Goal: Transaction & Acquisition: Purchase product/service

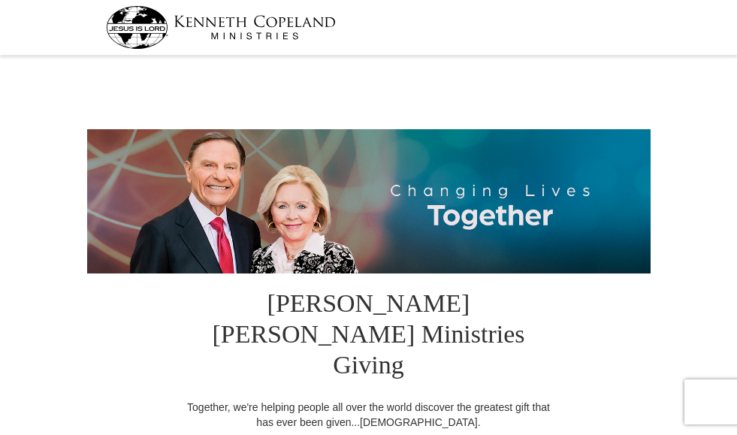
select select "IN"
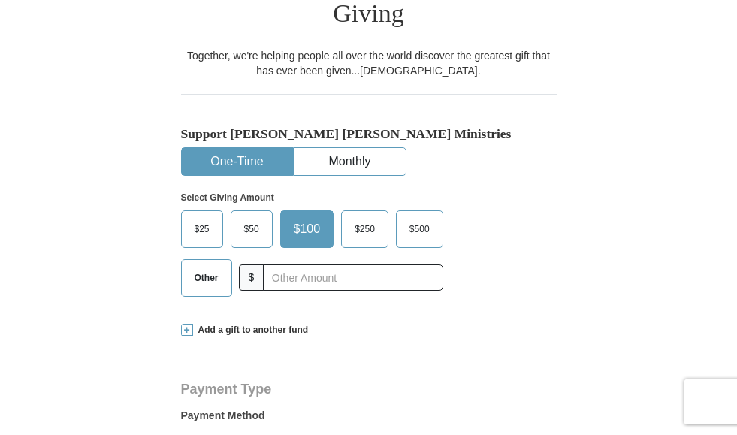
scroll to position [417, 0]
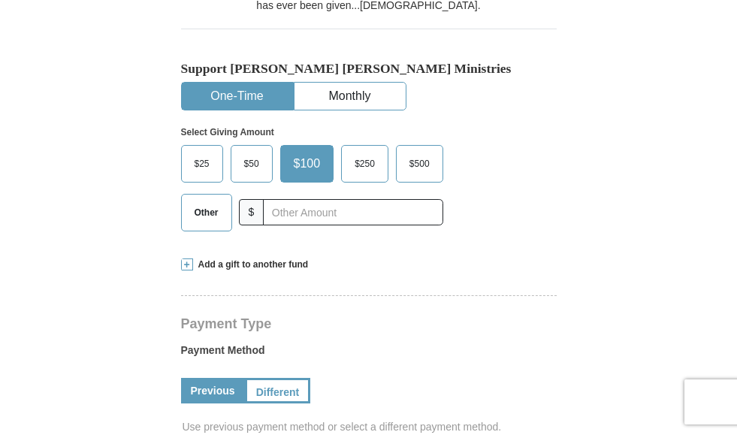
click at [247, 153] on span "$50" at bounding box center [252, 164] width 30 height 23
click at [0, 0] on input "$50" at bounding box center [0, 0] width 0 height 0
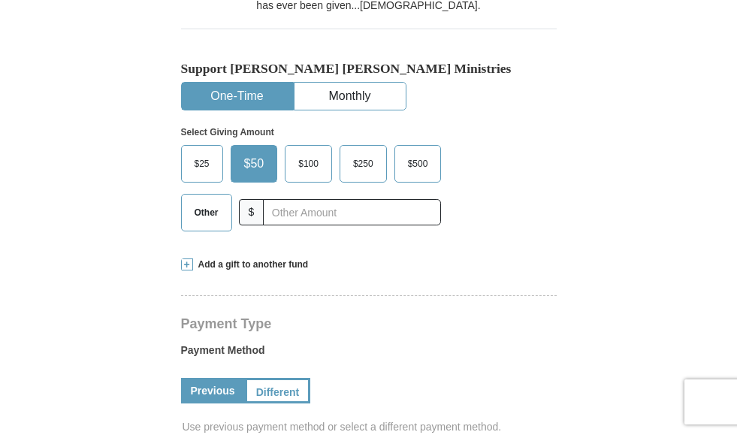
drag, startPoint x: 736, startPoint y: 77, endPoint x: 742, endPoint y: 83, distance: 9.6
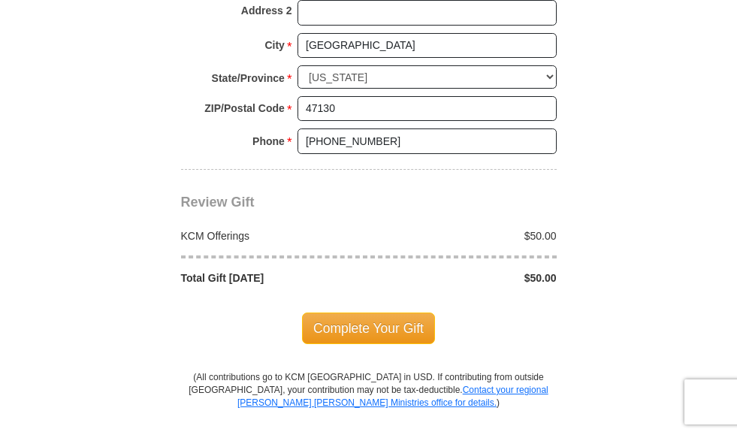
scroll to position [1243, 0]
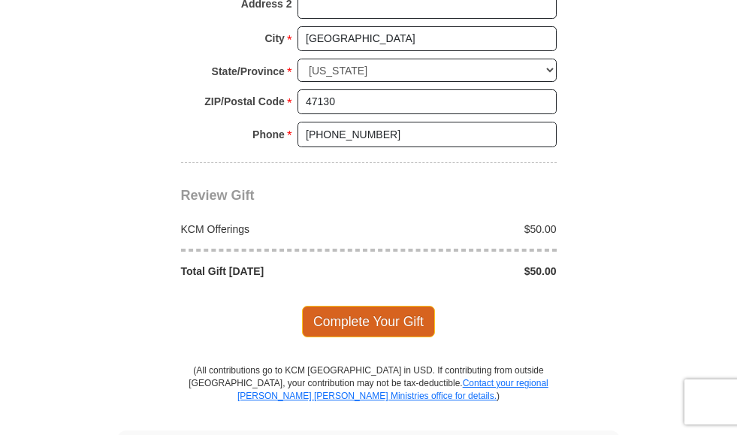
click at [377, 306] on span "Complete Your Gift" at bounding box center [368, 322] width 133 height 32
